Goal: Task Accomplishment & Management: Use online tool/utility

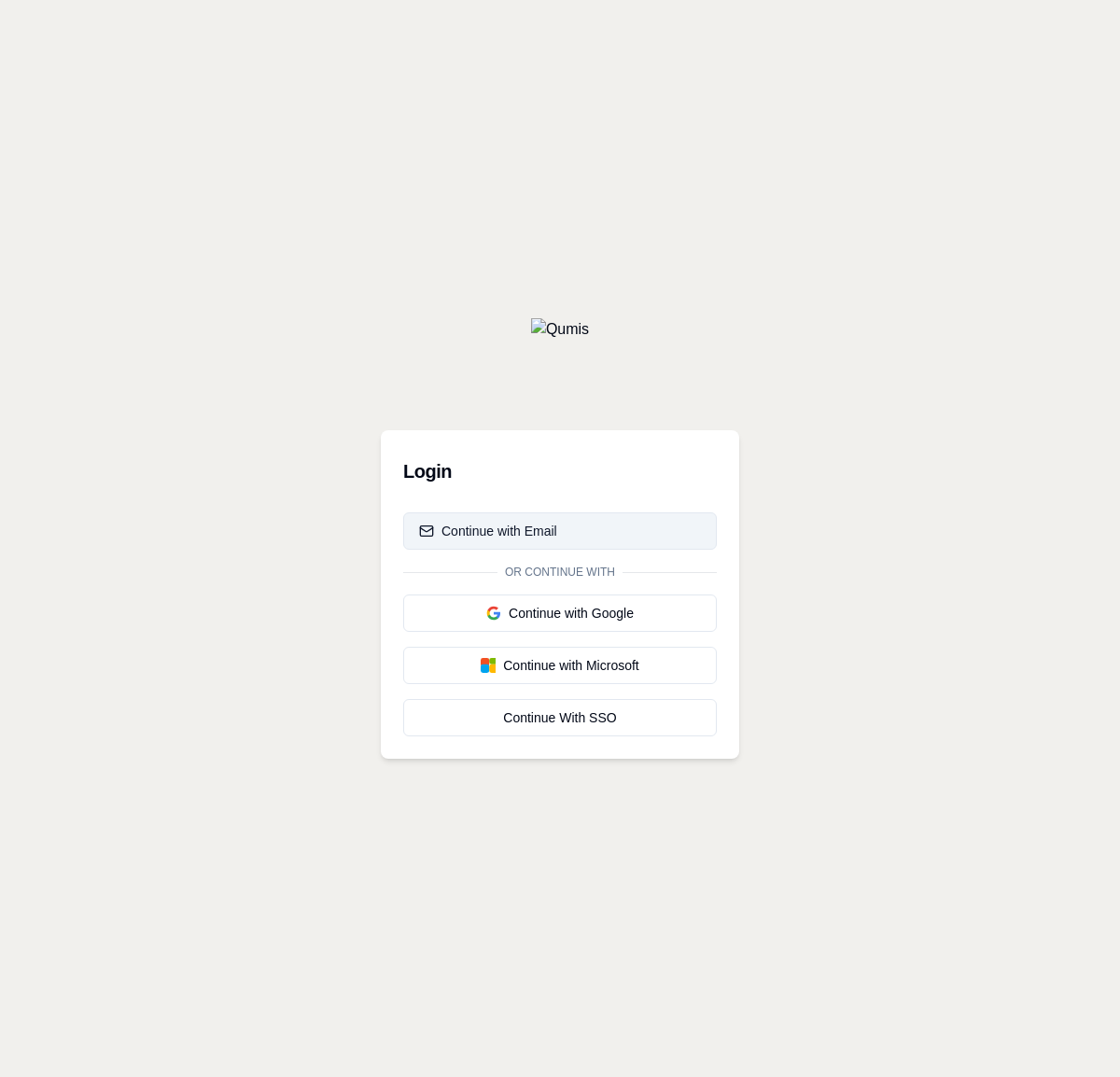
click at [560, 531] on button "Continue with Email" at bounding box center [560, 531] width 314 height 37
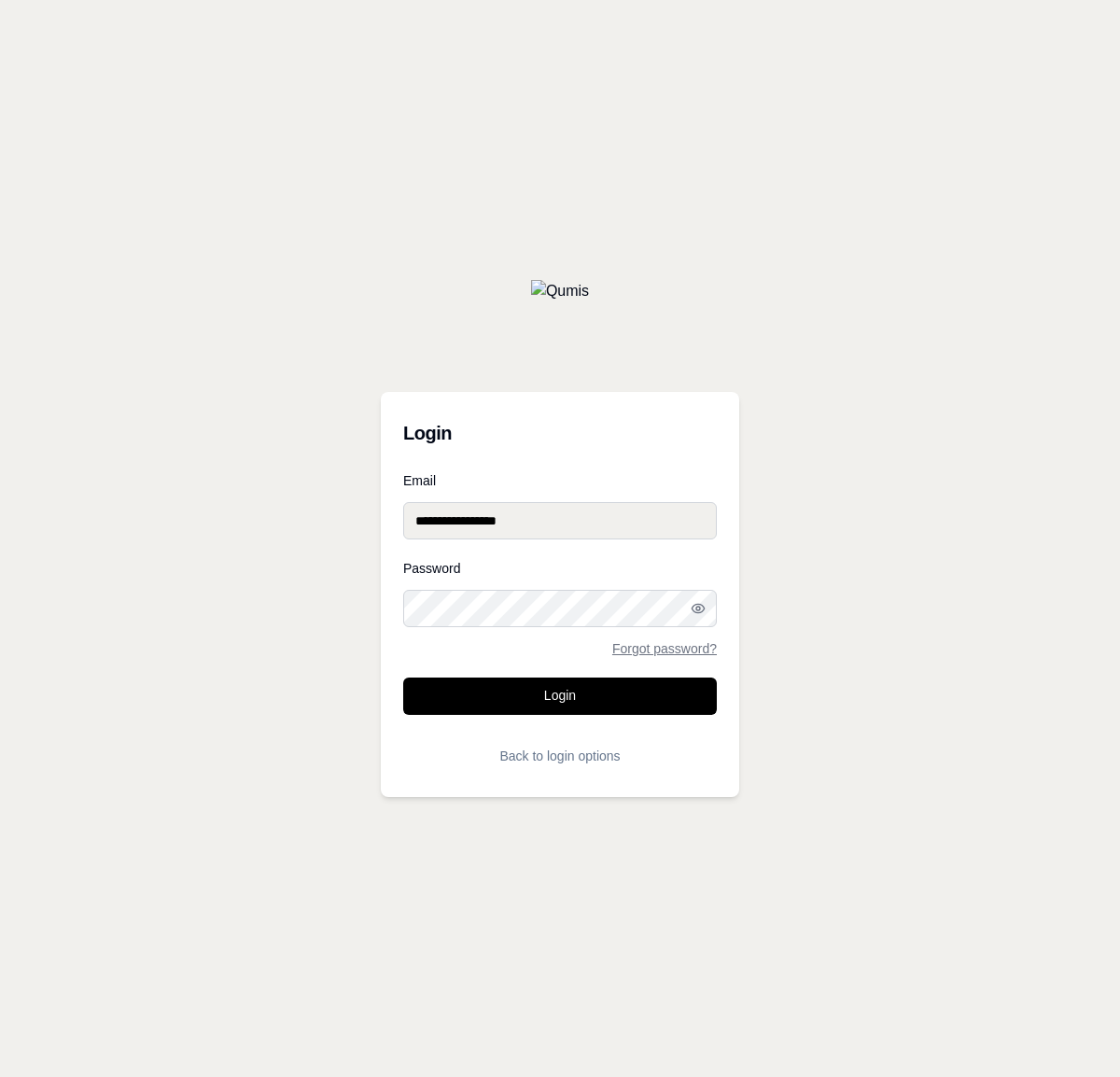
type input "**********"
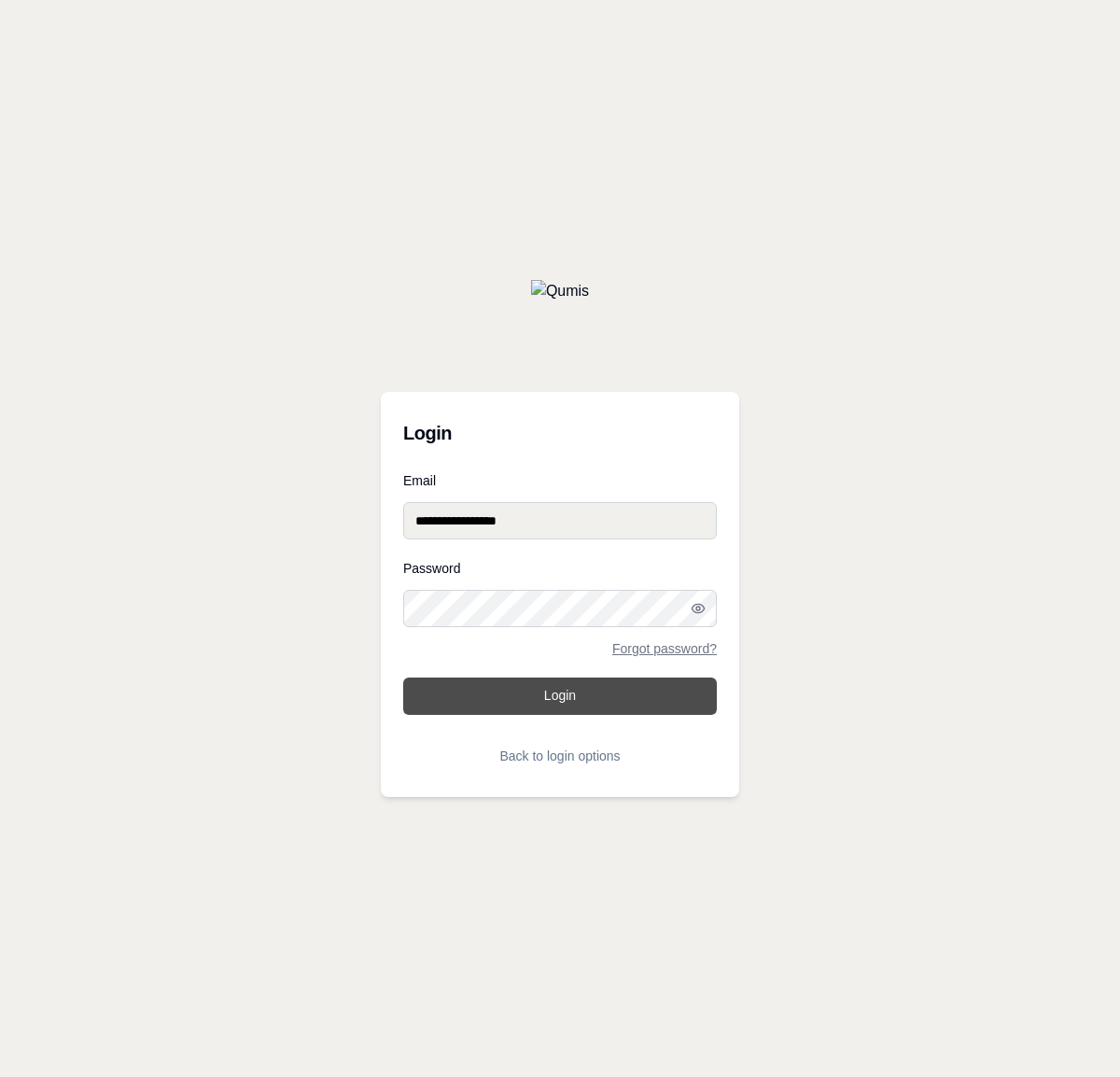
click at [560, 696] on button "Login" at bounding box center [560, 696] width 314 height 37
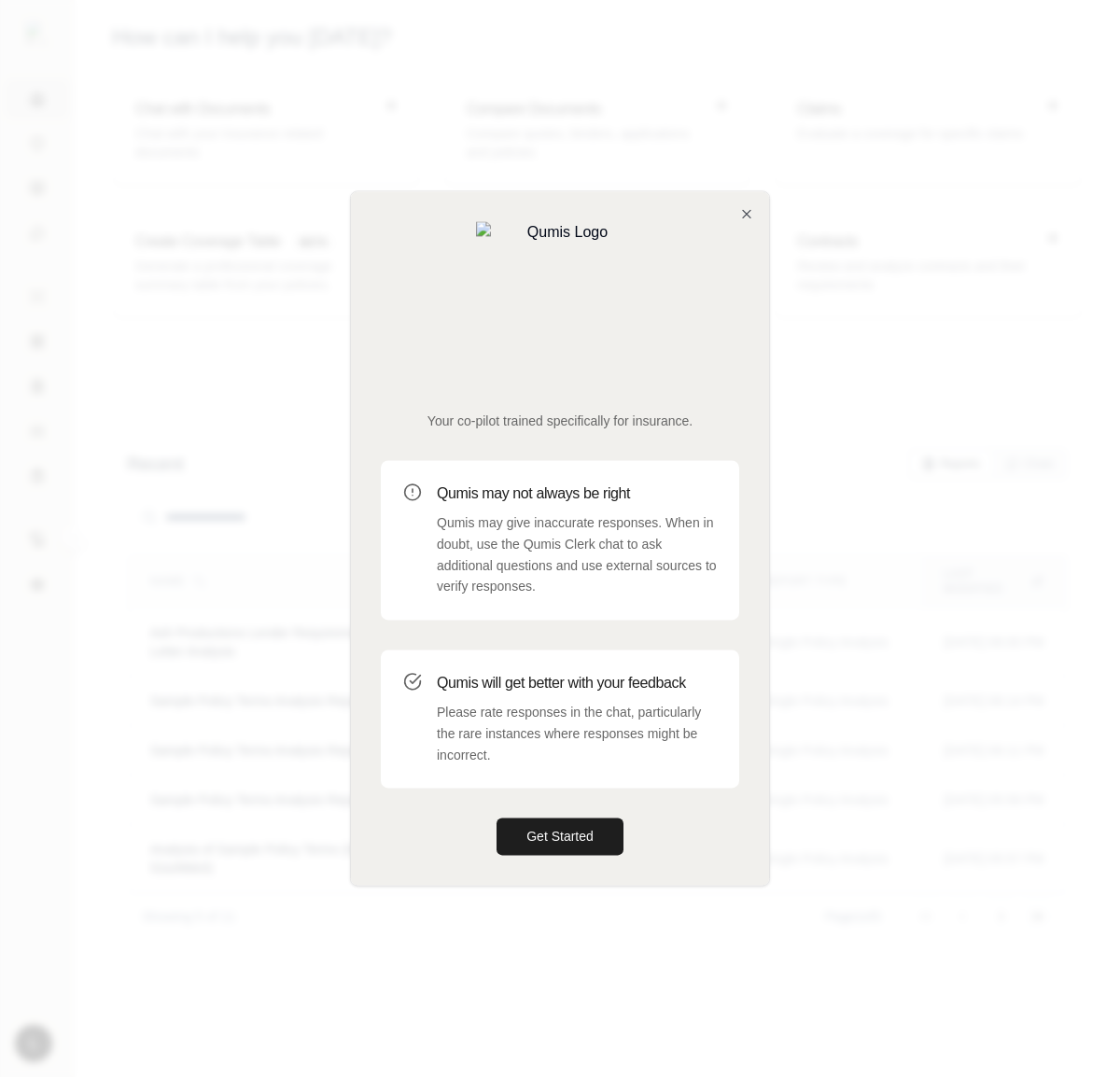
click at [560, 818] on button "Get Started" at bounding box center [560, 837] width 127 height 37
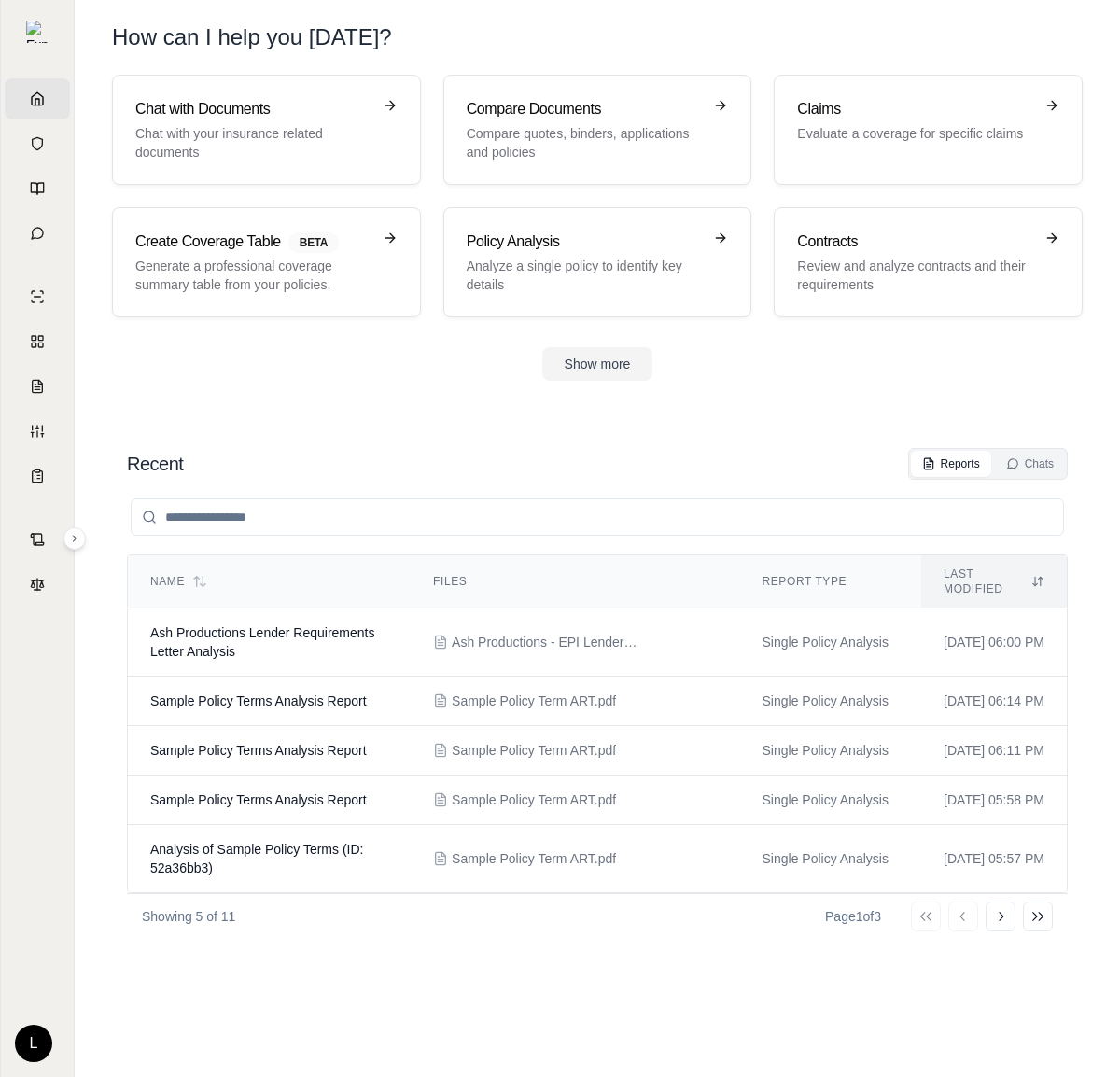
click at [650, 471] on div "Recent Reports Chats" at bounding box center [597, 464] width 941 height 31
click at [37, 31] on img at bounding box center [37, 31] width 23 height 23
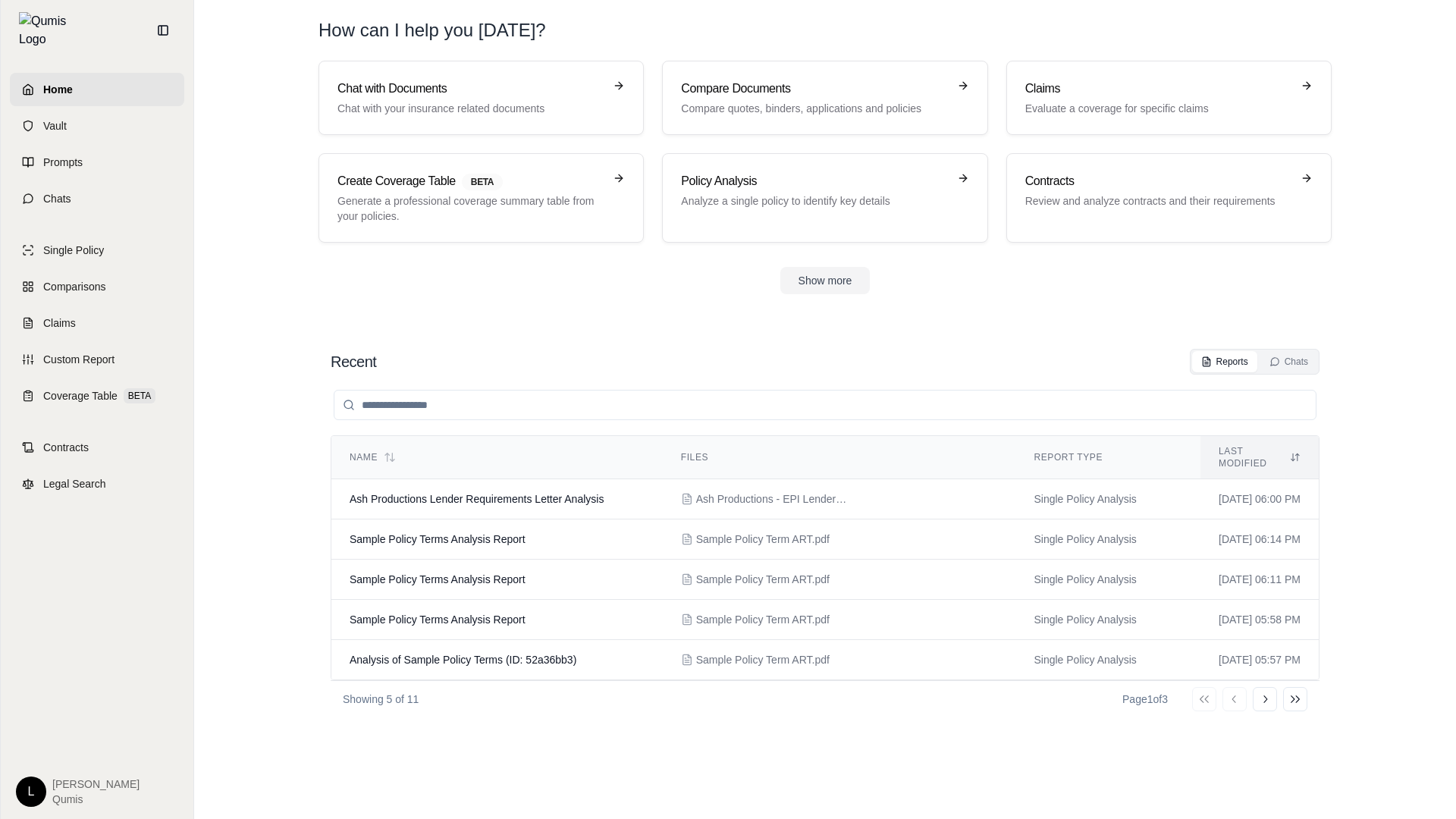
click at [794, 764] on div "Name Files Report Type Last modified Ash Productions Lender Requirements Letter…" at bounding box center [825, 582] width 989 height 414
